Goal: Task Accomplishment & Management: Manage account settings

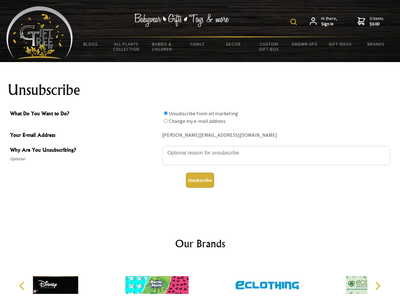
click at [294, 22] on img at bounding box center [293, 22] width 6 height 6
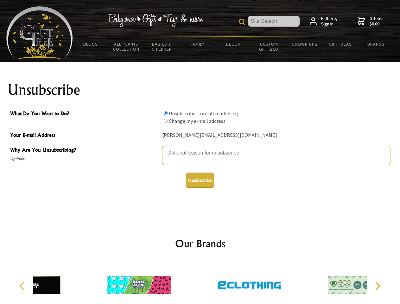
click at [200, 148] on textarea "Why Are You Unsubscribing?" at bounding box center [276, 155] width 228 height 19
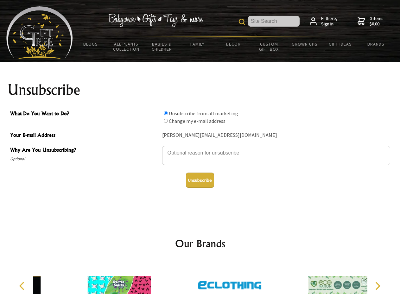
click at [165, 113] on input "What Do You Want to Do?" at bounding box center [166, 113] width 4 height 4
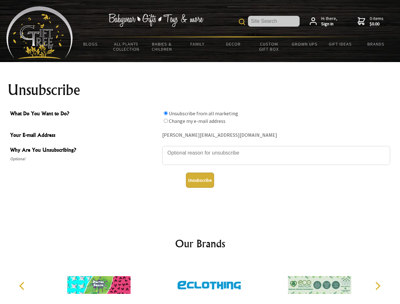
click at [165, 121] on input "What Do You Want to Do?" at bounding box center [166, 121] width 4 height 4
radio input "true"
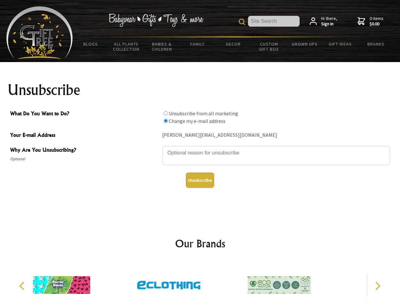
click at [200, 180] on button "Unsubscribe" at bounding box center [200, 179] width 28 height 15
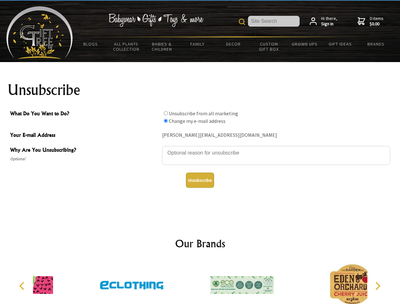
click at [200, 282] on div at bounding box center [242, 285] width 110 height 49
click at [23, 286] on icon "Previous" at bounding box center [22, 286] width 8 height 8
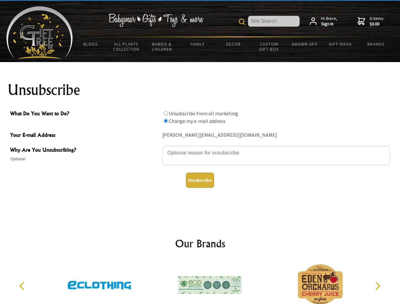
click at [377, 286] on icon "Next" at bounding box center [377, 286] width 8 height 8
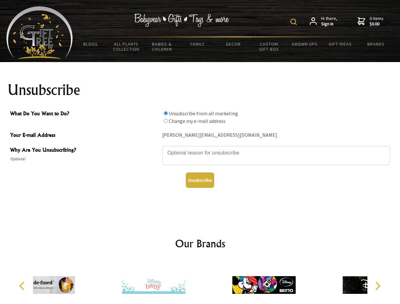
click at [294, 22] on img at bounding box center [293, 22] width 6 height 6
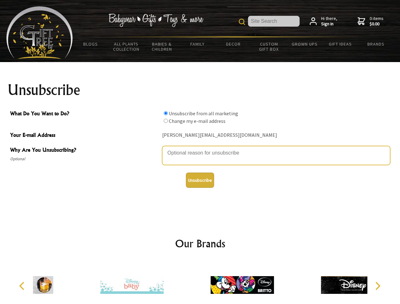
click at [200, 148] on textarea "Why Are You Unsubscribing?" at bounding box center [276, 155] width 228 height 19
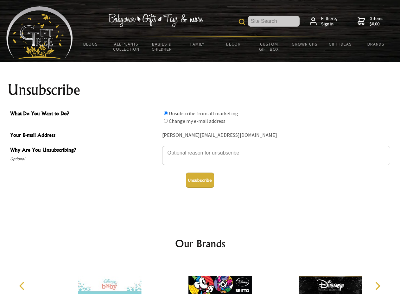
click at [165, 113] on input "What Do You Want to Do?" at bounding box center [166, 113] width 4 height 4
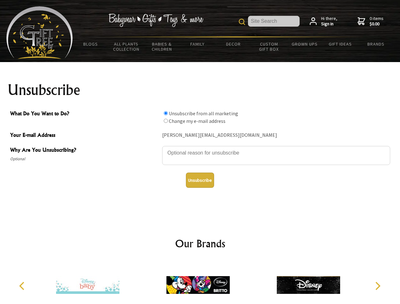
click at [165, 121] on input "What Do You Want to Do?" at bounding box center [166, 121] width 4 height 4
radio input "true"
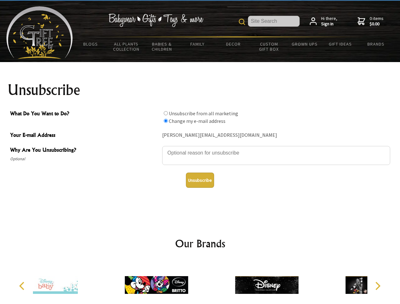
click at [200, 180] on button "Unsubscribe" at bounding box center [200, 179] width 28 height 15
click at [23, 286] on icon "Previous" at bounding box center [22, 286] width 8 height 8
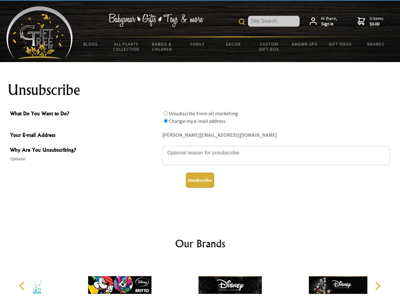
click at [377, 286] on icon "Next" at bounding box center [377, 286] width 8 height 8
